Goal: Transaction & Acquisition: Purchase product/service

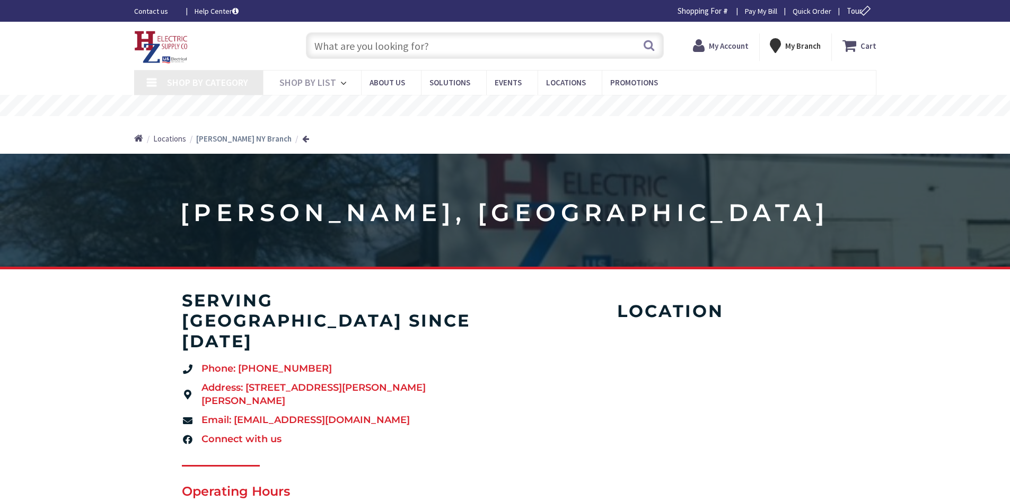
click at [346, 45] on input "text" at bounding box center [485, 45] width 358 height 26
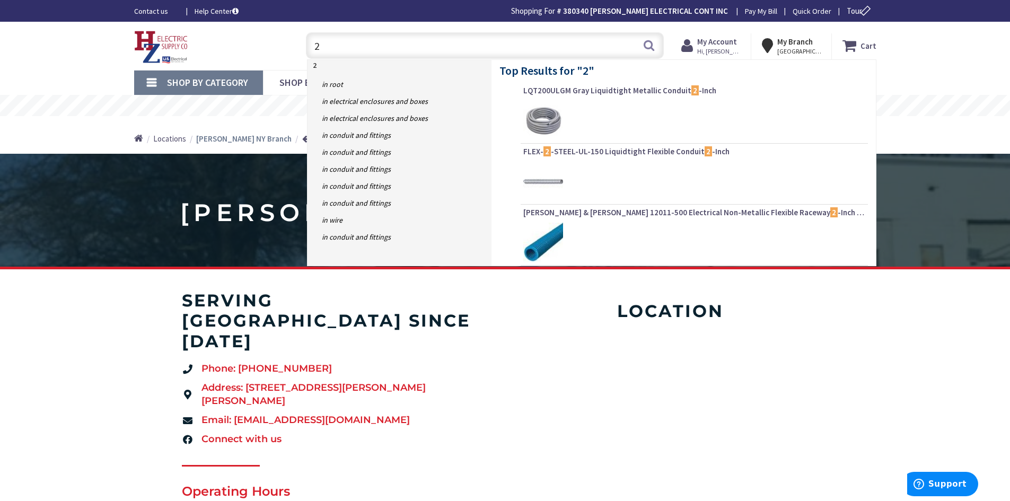
type input "2"
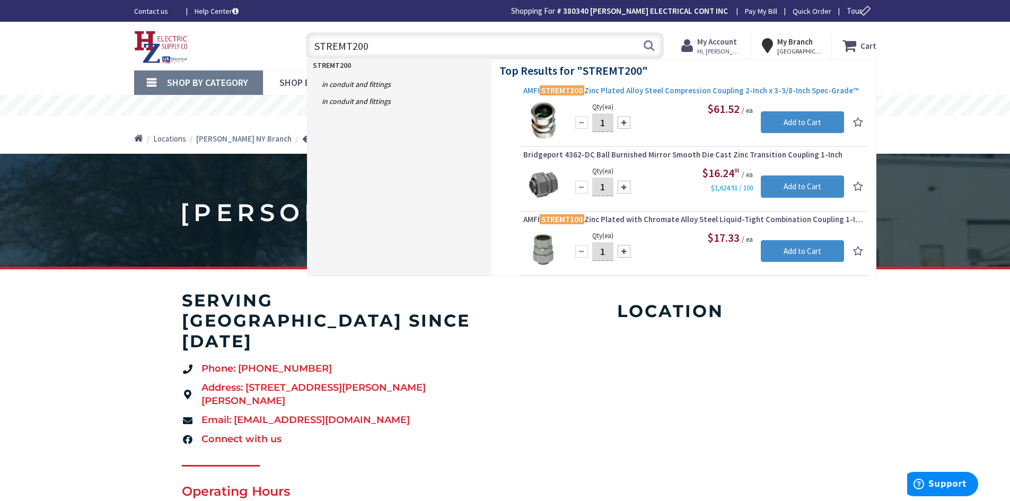
type input "STREMT200"
click at [561, 91] on mark "STREMT200" at bounding box center [561, 90] width 45 height 13
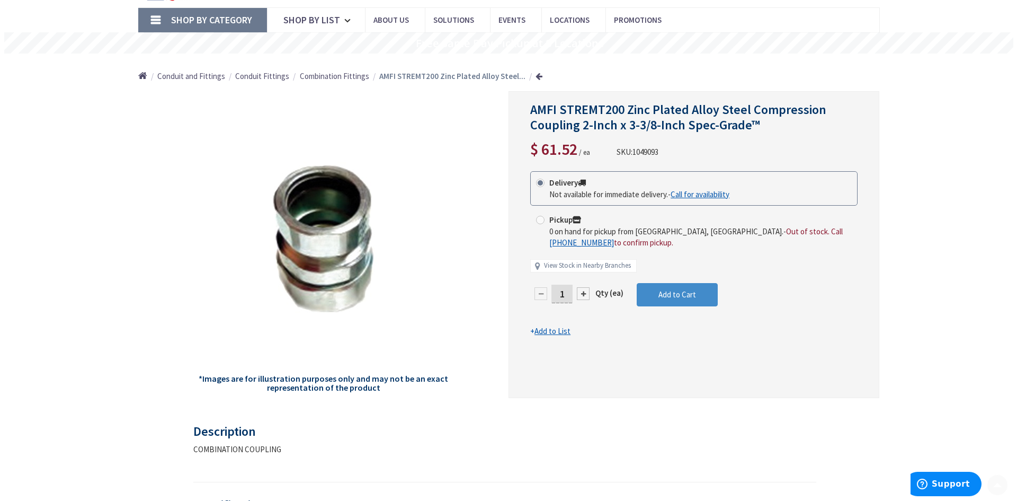
scroll to position [68, 0]
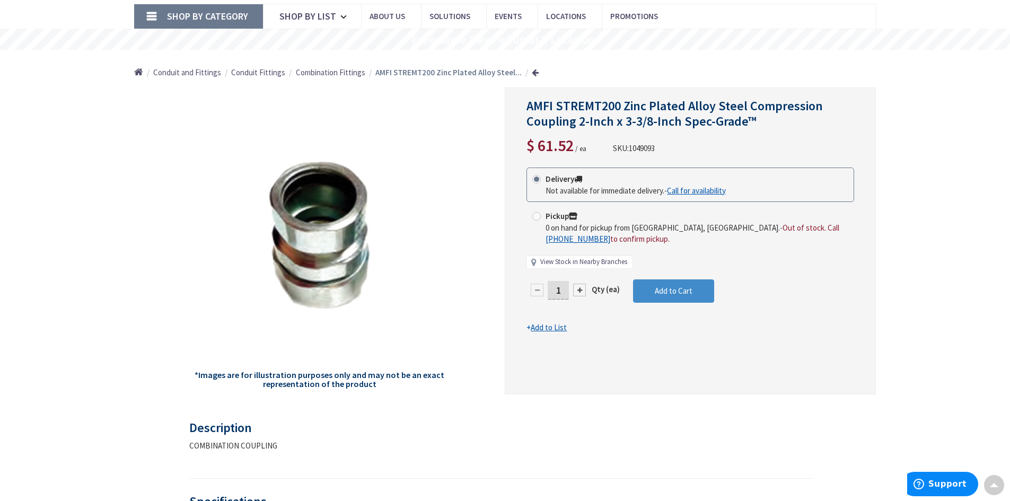
click at [555, 261] on link "View Stock in Nearby Branches" at bounding box center [583, 262] width 87 height 10
select select "data-availability"
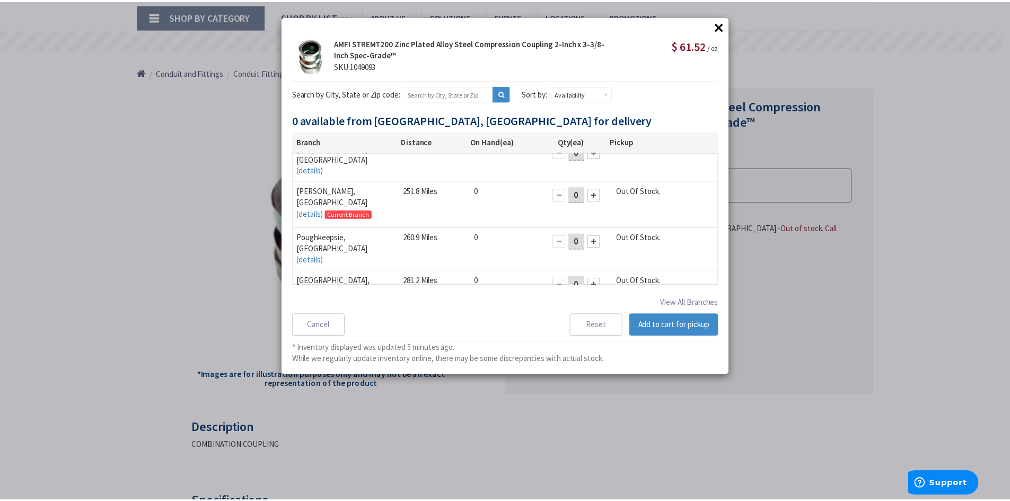
scroll to position [0, 0]
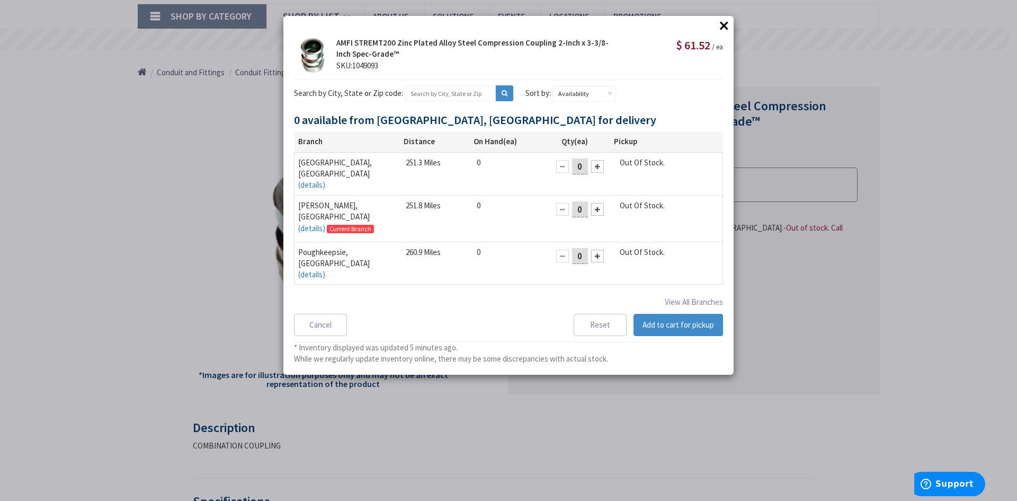
click at [725, 23] on button "×" at bounding box center [724, 25] width 16 height 16
